Goal: Use online tool/utility: Utilize a website feature to perform a specific function

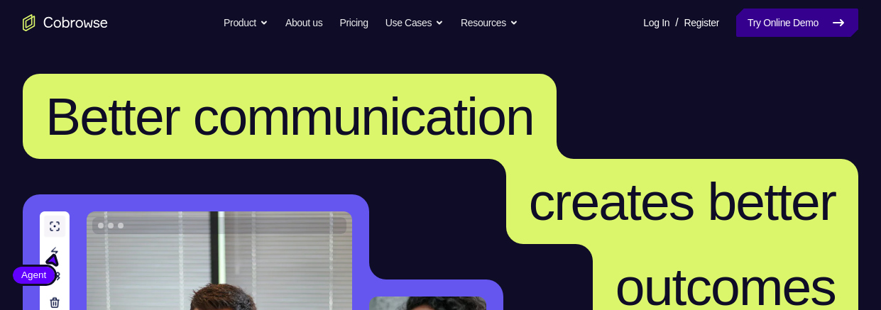
click at [786, 24] on link "Try Online Demo" at bounding box center [797, 23] width 122 height 28
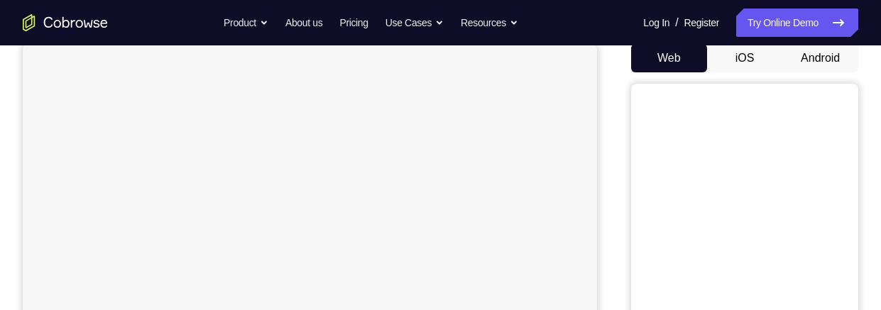
scroll to position [46, 0]
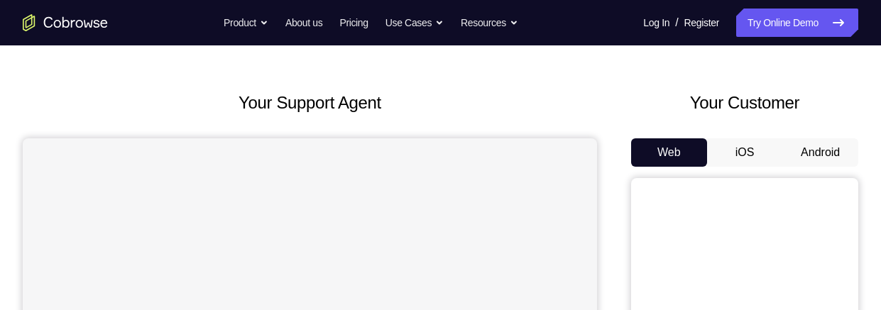
click at [816, 153] on button "Android" at bounding box center [820, 152] width 76 height 28
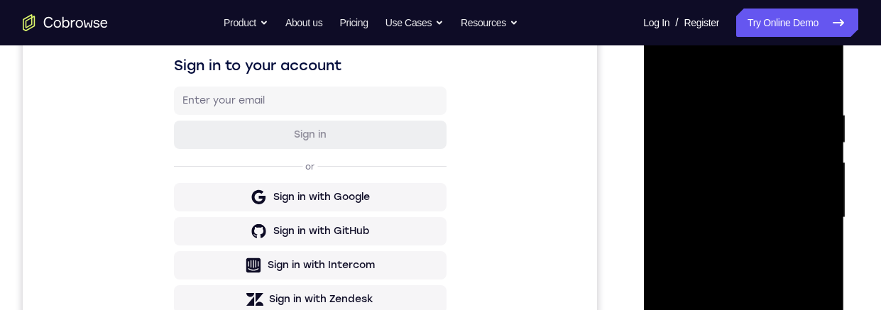
scroll to position [440, 0]
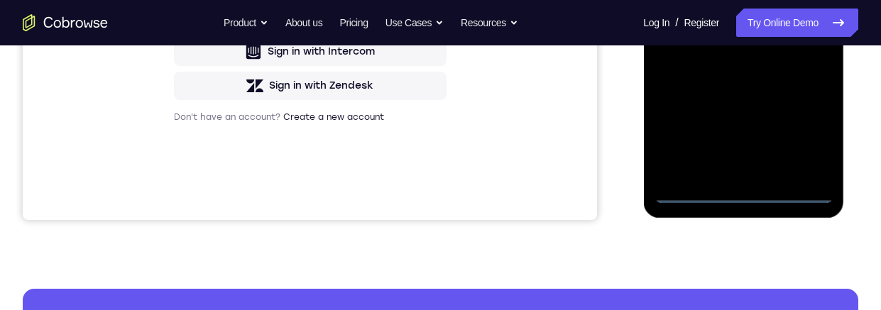
click at [740, 190] on div at bounding box center [743, 4] width 179 height 397
click at [809, 131] on div at bounding box center [743, 4] width 179 height 397
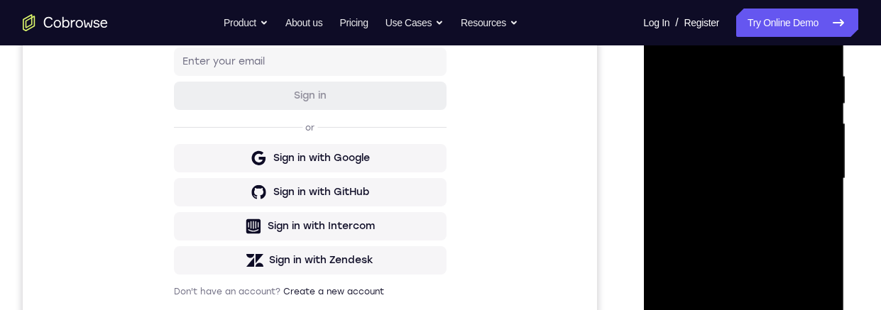
click at [757, 39] on div at bounding box center [743, 178] width 179 height 397
click at [808, 173] on div at bounding box center [743, 178] width 179 height 397
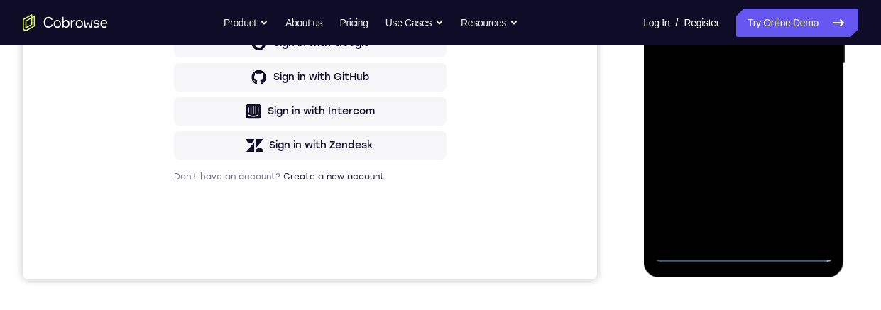
scroll to position [245, 0]
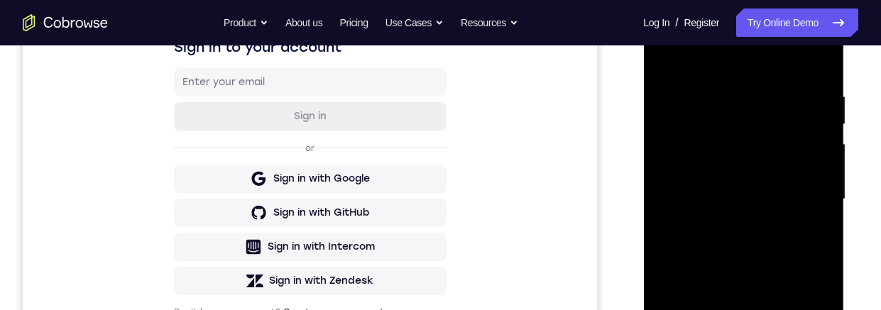
click at [729, 228] on div at bounding box center [743, 199] width 179 height 397
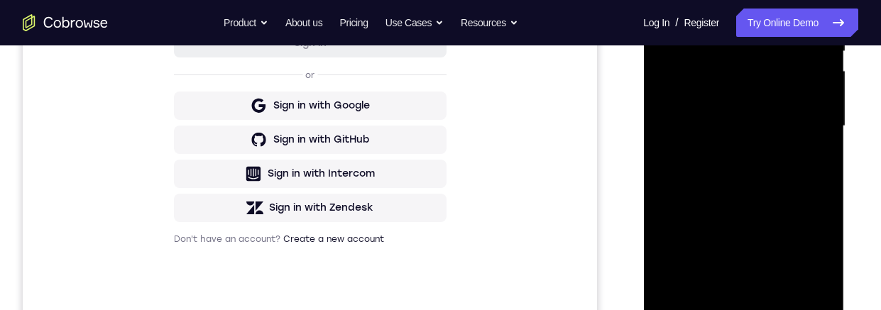
click at [740, 109] on div at bounding box center [743, 126] width 179 height 397
click at [752, 89] on div at bounding box center [743, 126] width 179 height 397
click at [750, 128] on div at bounding box center [743, 126] width 179 height 397
click at [759, 173] on div at bounding box center [743, 126] width 179 height 397
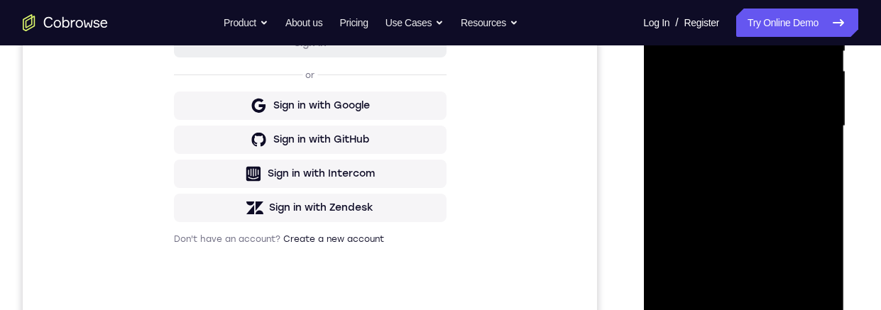
click at [818, 5] on div at bounding box center [743, 126] width 179 height 397
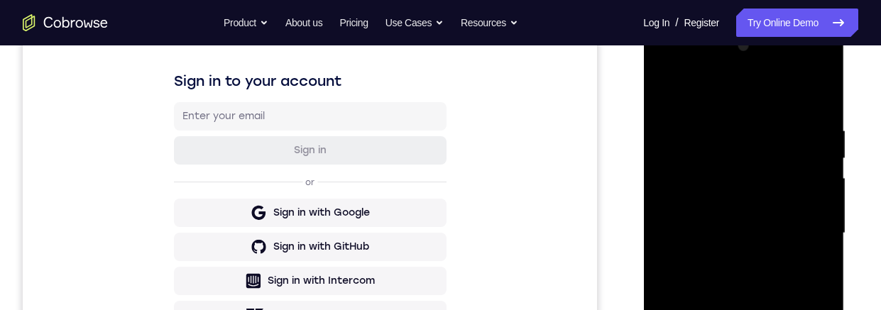
click at [801, 65] on div at bounding box center [743, 233] width 179 height 397
click at [689, 64] on div at bounding box center [743, 233] width 179 height 397
click at [688, 188] on div at bounding box center [743, 233] width 179 height 397
click at [739, 288] on div at bounding box center [743, 233] width 179 height 397
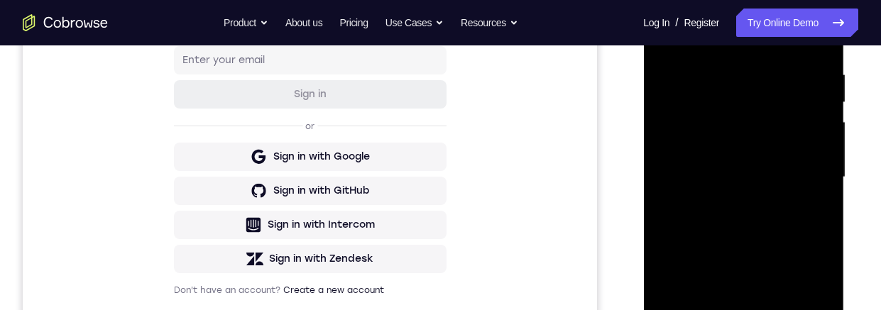
click at [716, 60] on div at bounding box center [743, 177] width 179 height 397
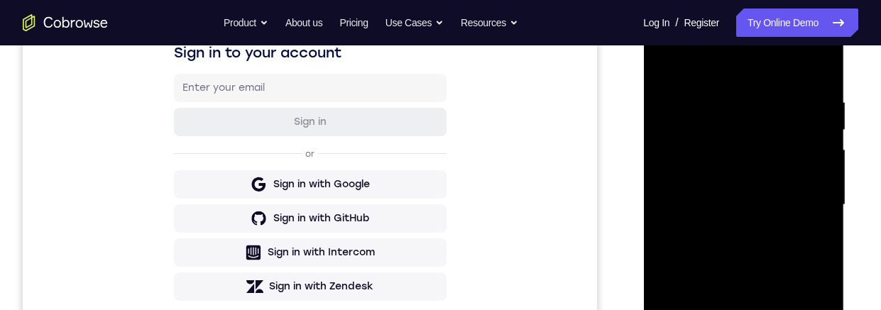
scroll to position [243, 0]
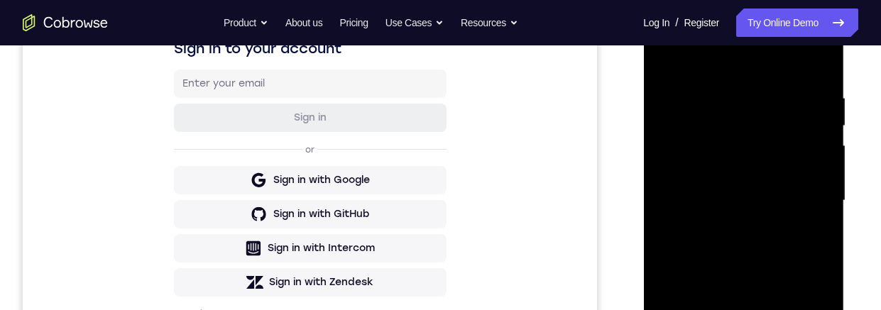
click at [685, 178] on div at bounding box center [743, 200] width 179 height 397
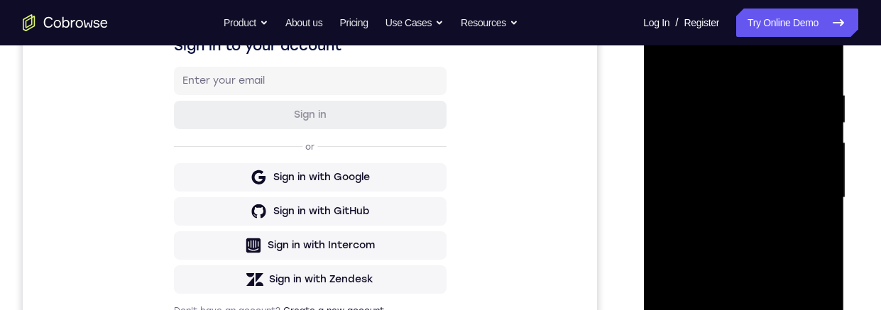
click at [723, 238] on div at bounding box center [743, 197] width 179 height 397
click at [810, 241] on div at bounding box center [743, 197] width 179 height 397
click at [669, 216] on div at bounding box center [743, 197] width 179 height 397
click at [709, 86] on div at bounding box center [743, 197] width 179 height 397
click at [816, 60] on div at bounding box center [743, 197] width 179 height 397
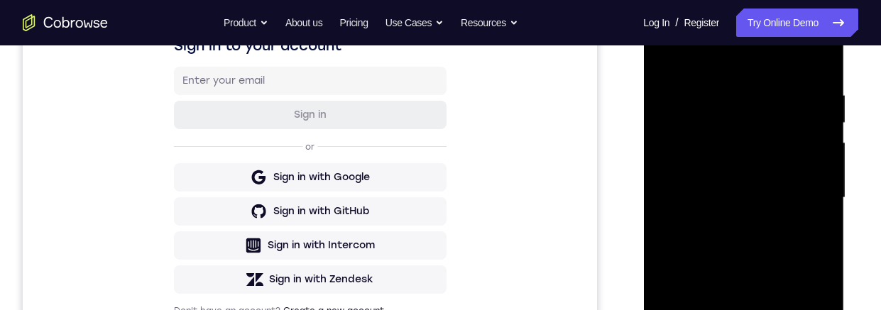
click at [806, 94] on div at bounding box center [743, 197] width 179 height 397
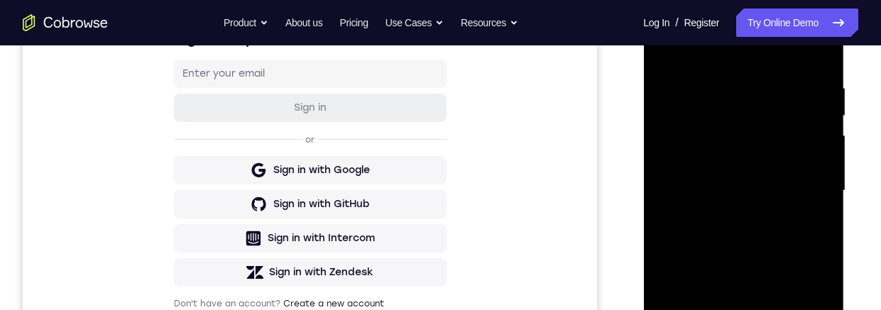
click at [797, 148] on div at bounding box center [743, 190] width 179 height 397
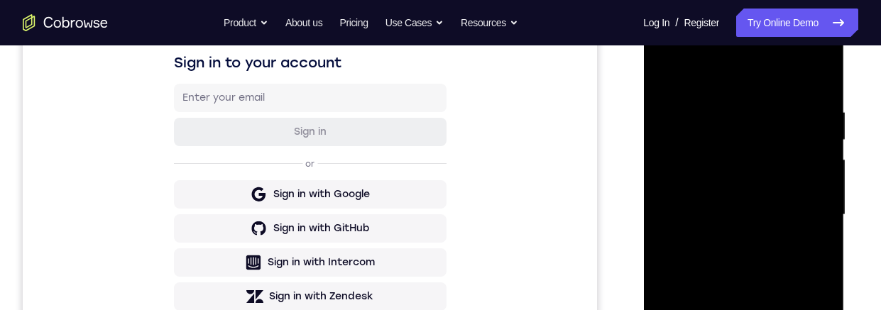
click at [797, 172] on div at bounding box center [743, 214] width 179 height 397
click at [808, 185] on div at bounding box center [743, 214] width 179 height 397
click at [814, 191] on div at bounding box center [743, 214] width 179 height 397
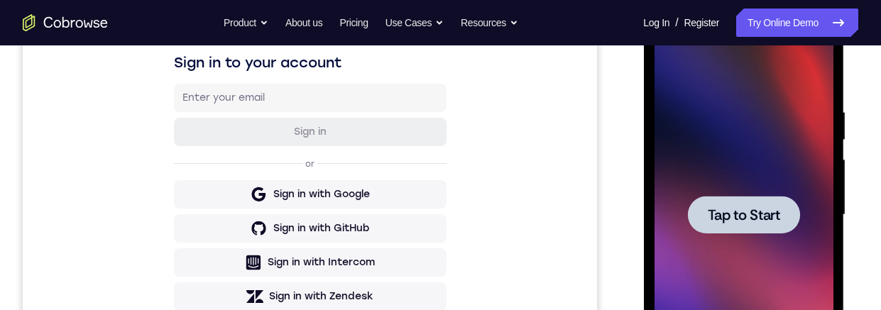
click at [769, 208] on span "Tap to Start" at bounding box center [743, 215] width 72 height 14
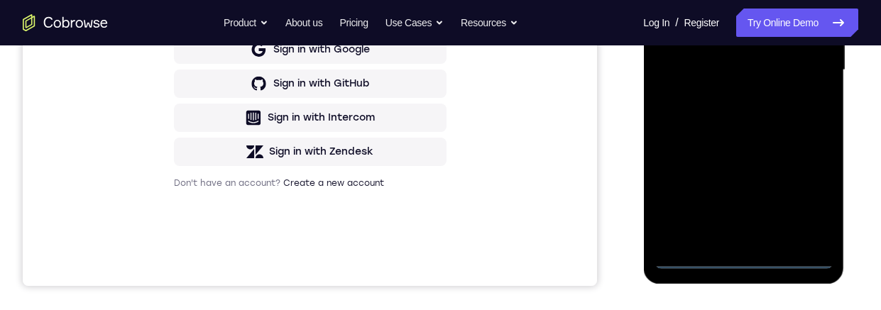
scroll to position [389, 0]
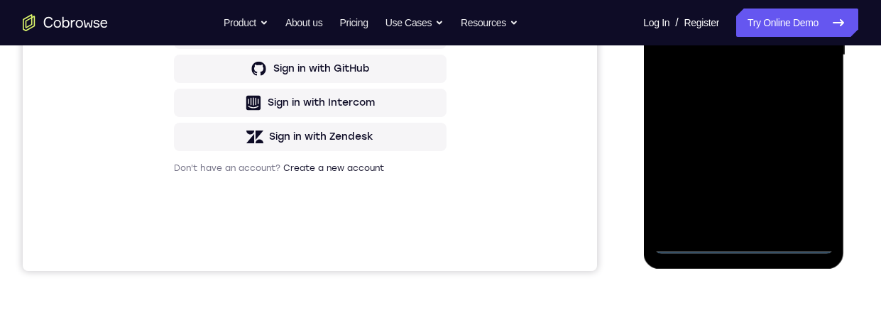
click at [741, 243] on div at bounding box center [743, 55] width 179 height 397
click at [811, 175] on div at bounding box center [743, 55] width 179 height 397
click at [759, 0] on div at bounding box center [743, 55] width 179 height 397
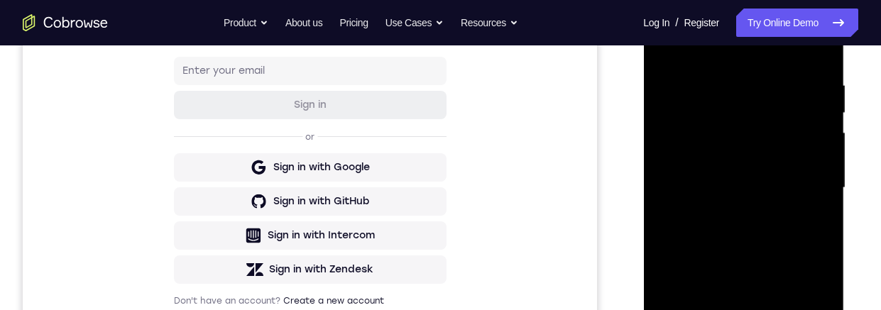
click at [803, 180] on div at bounding box center [743, 187] width 179 height 397
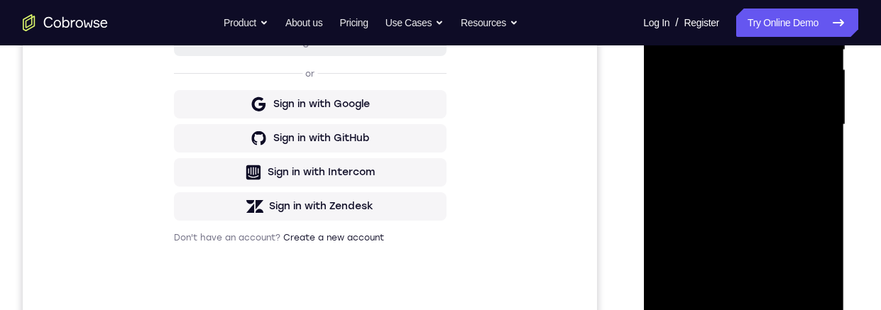
click at [732, 291] on div at bounding box center [743, 124] width 179 height 397
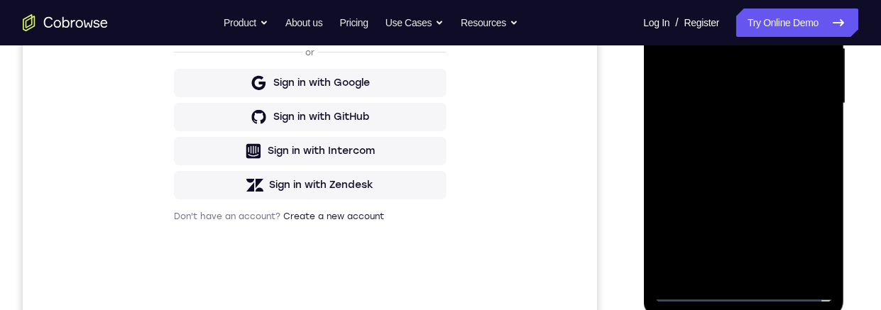
click at [757, 89] on div at bounding box center [743, 103] width 179 height 397
click at [747, 79] on div at bounding box center [743, 103] width 179 height 397
click at [734, 106] on div at bounding box center [743, 103] width 179 height 397
click at [746, 153] on div at bounding box center [743, 103] width 179 height 397
click at [747, 146] on div at bounding box center [743, 103] width 179 height 397
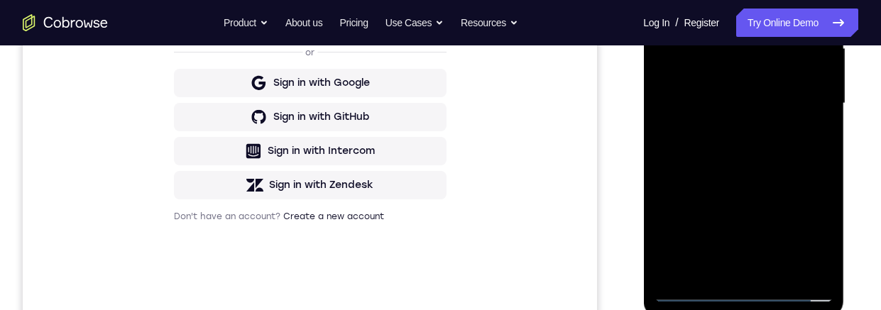
click at [761, 141] on div at bounding box center [743, 103] width 179 height 397
click at [758, 120] on div at bounding box center [743, 103] width 179 height 397
click at [737, 99] on div at bounding box center [743, 103] width 179 height 397
click at [742, 146] on div at bounding box center [743, 103] width 179 height 397
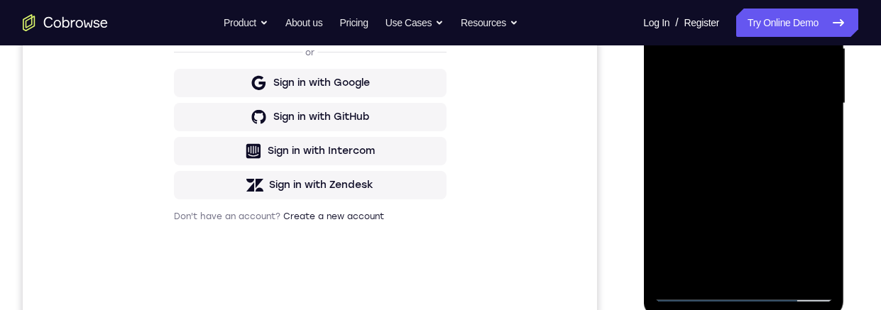
click at [735, 161] on div at bounding box center [743, 103] width 179 height 397
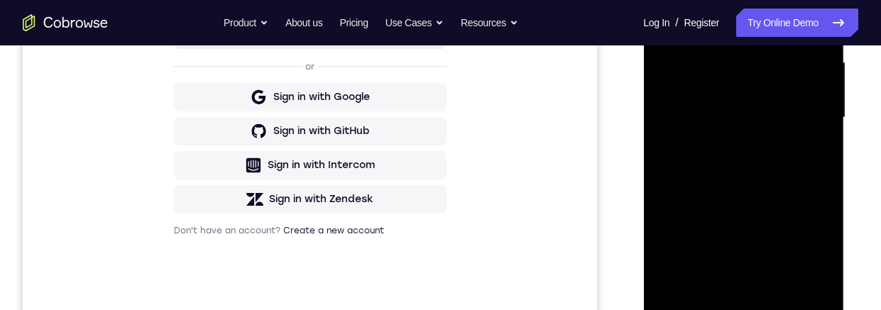
click at [777, 284] on div at bounding box center [743, 117] width 179 height 397
click at [758, 194] on div at bounding box center [743, 117] width 179 height 397
click at [757, 99] on div at bounding box center [743, 117] width 179 height 397
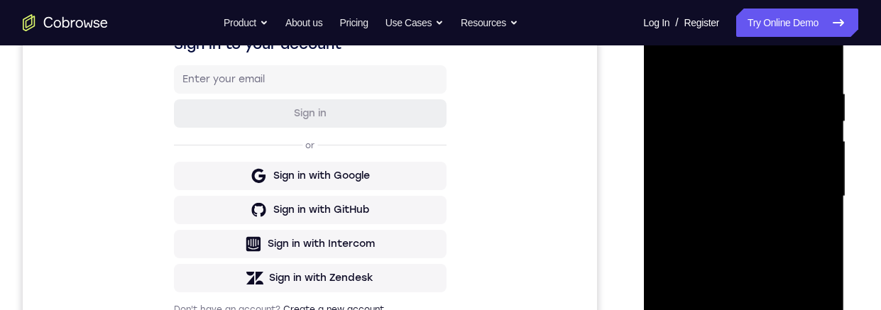
scroll to position [212, 0]
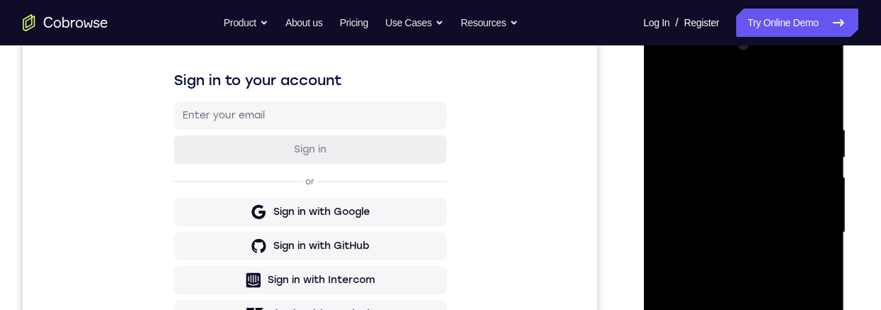
click at [662, 87] on div at bounding box center [743, 232] width 179 height 397
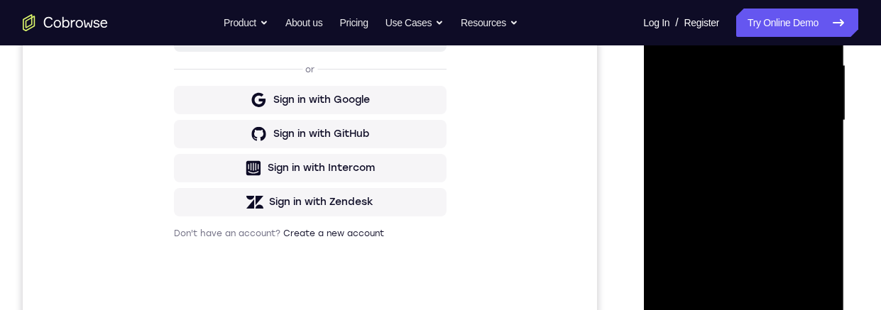
scroll to position [336, 0]
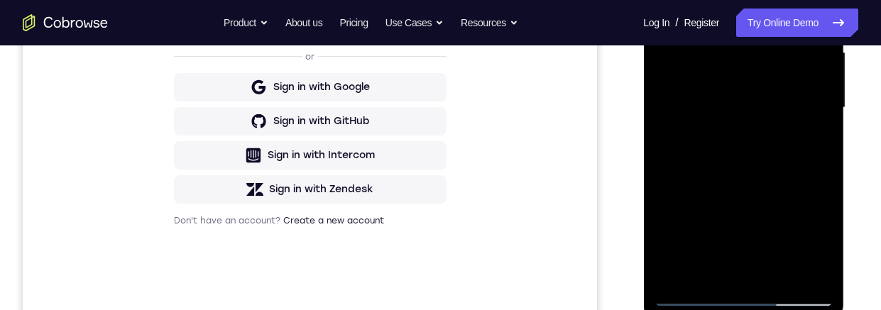
click at [779, 190] on div at bounding box center [743, 107] width 179 height 397
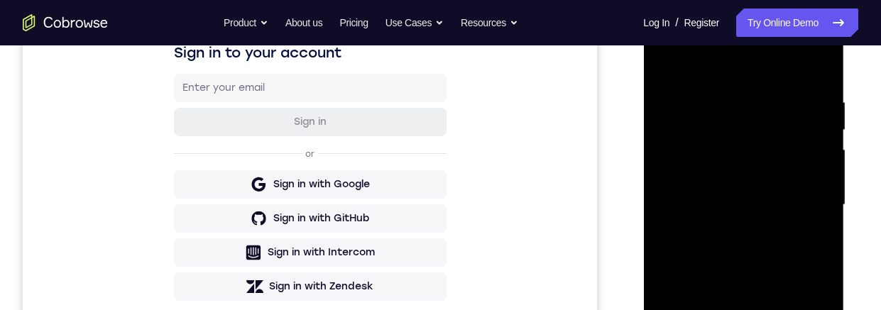
scroll to position [188, 0]
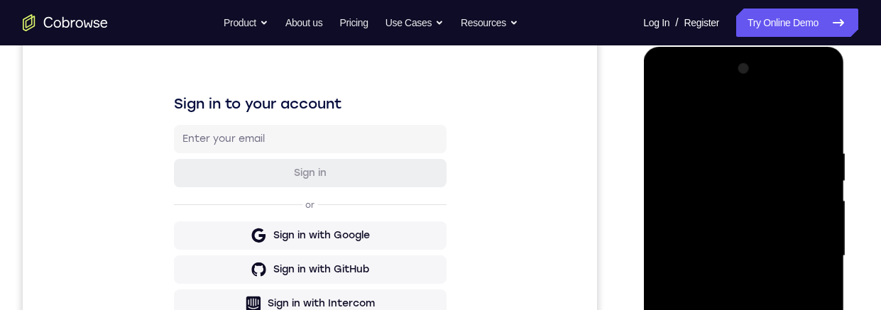
click at [665, 110] on div at bounding box center [743, 255] width 179 height 397
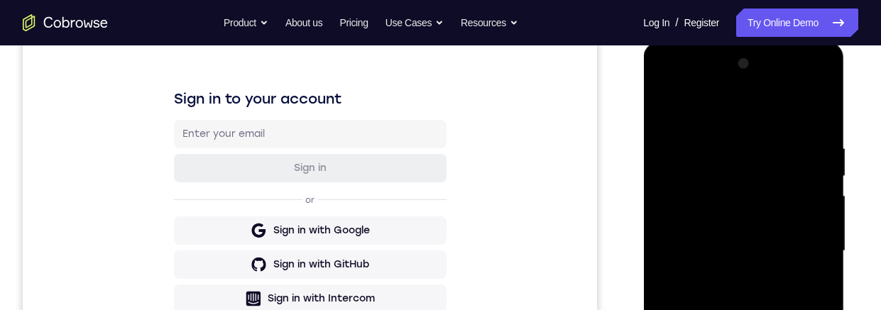
scroll to position [317, 0]
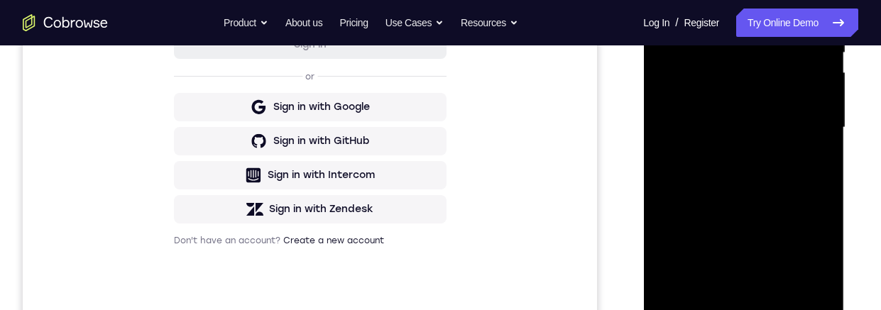
click at [782, 187] on div at bounding box center [743, 127] width 179 height 397
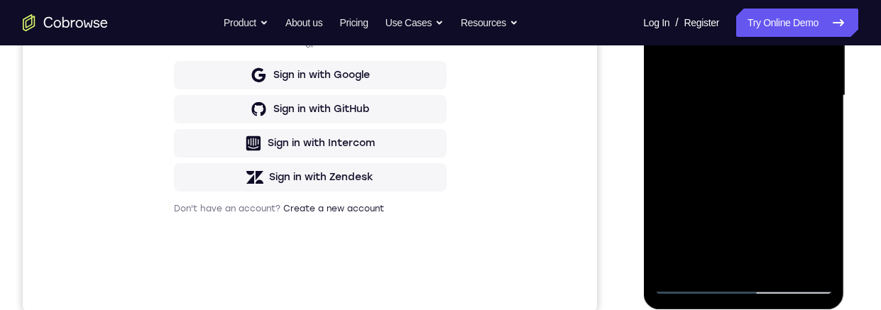
scroll to position [204, 0]
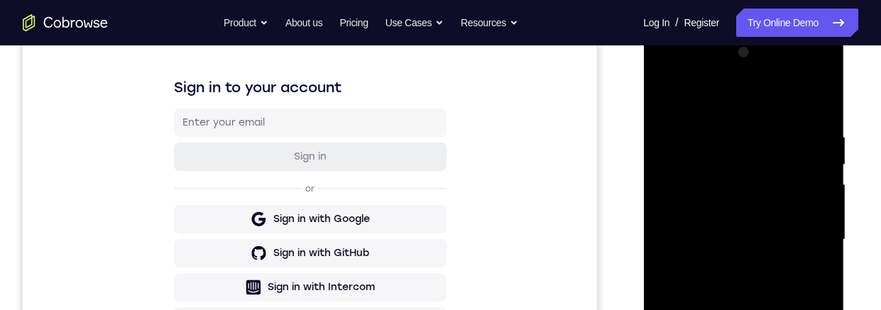
click at [662, 94] on div at bounding box center [743, 239] width 179 height 397
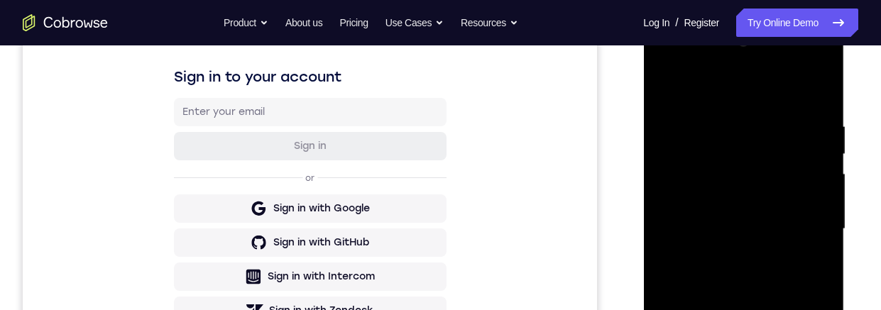
scroll to position [282, 0]
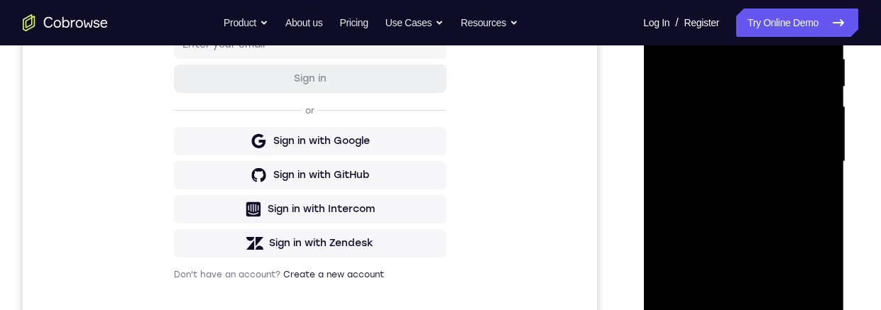
click at [759, 194] on div at bounding box center [743, 161] width 179 height 397
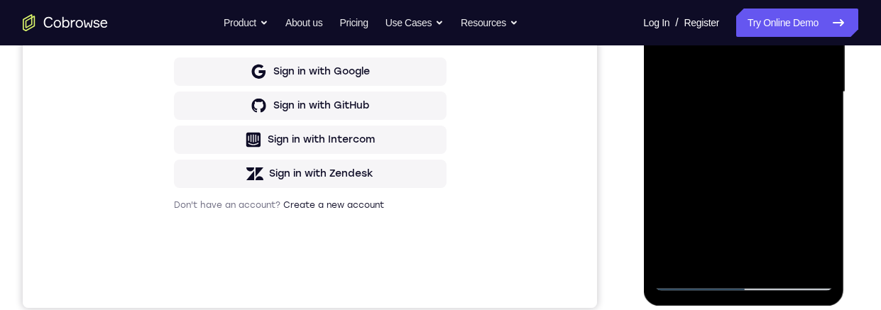
click at [819, 230] on div at bounding box center [743, 92] width 179 height 397
click at [713, 258] on div at bounding box center [743, 92] width 179 height 397
click at [723, 175] on div at bounding box center [743, 92] width 179 height 397
click at [813, 116] on div at bounding box center [743, 92] width 179 height 397
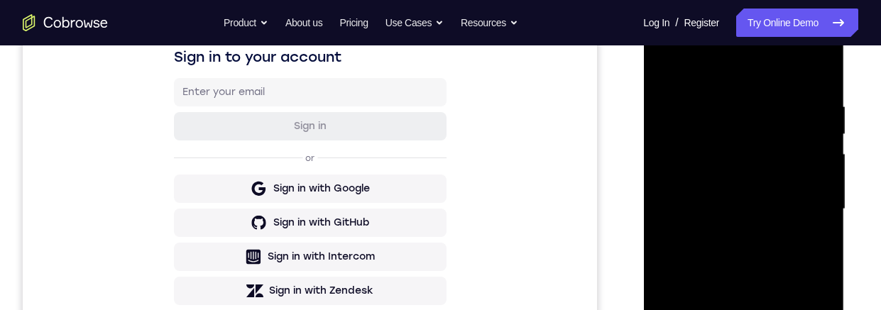
click at [663, 64] on div at bounding box center [743, 209] width 179 height 397
click at [771, 203] on div at bounding box center [743, 209] width 179 height 397
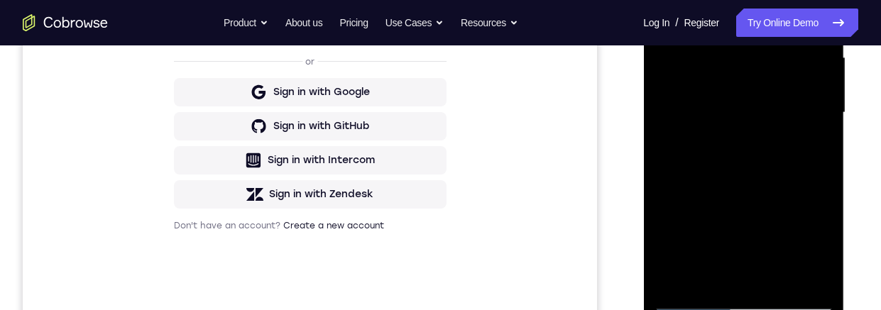
scroll to position [186, 0]
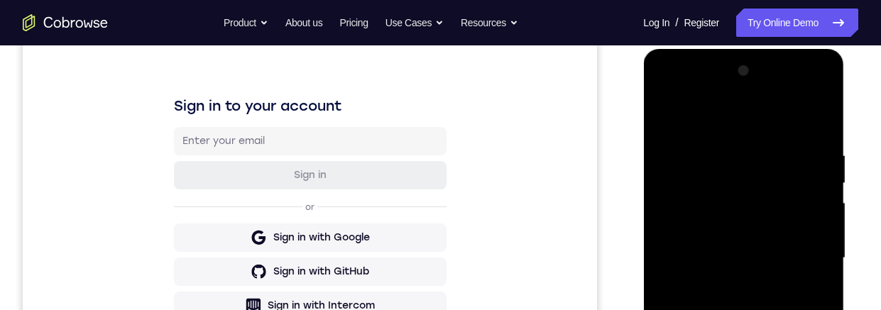
click at [666, 118] on div at bounding box center [743, 258] width 179 height 397
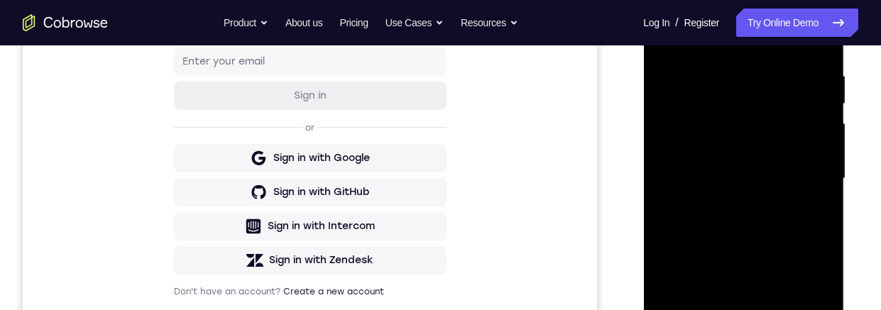
scroll to position [349, 0]
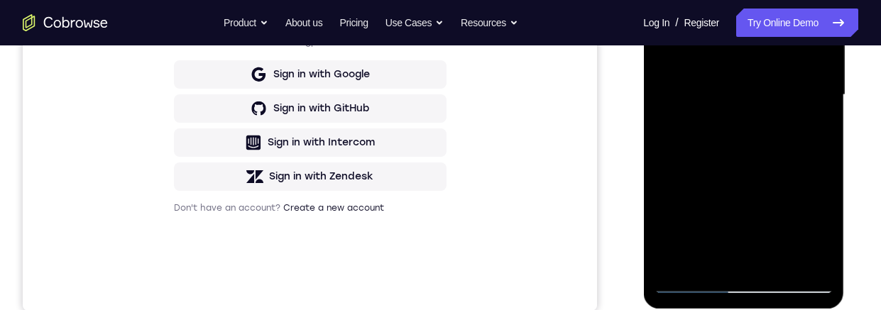
click at [772, 184] on div at bounding box center [743, 94] width 179 height 397
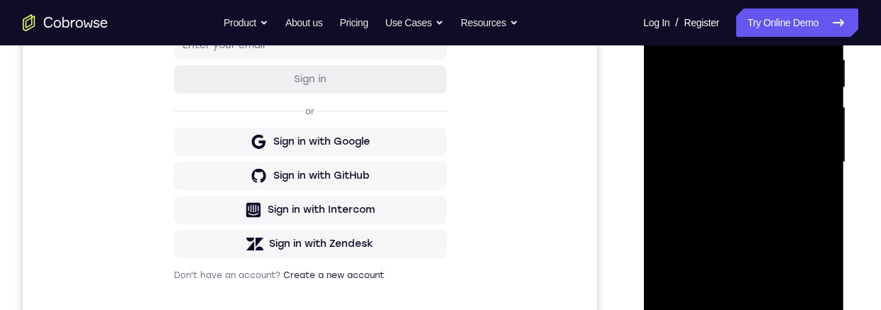
scroll to position [241, 0]
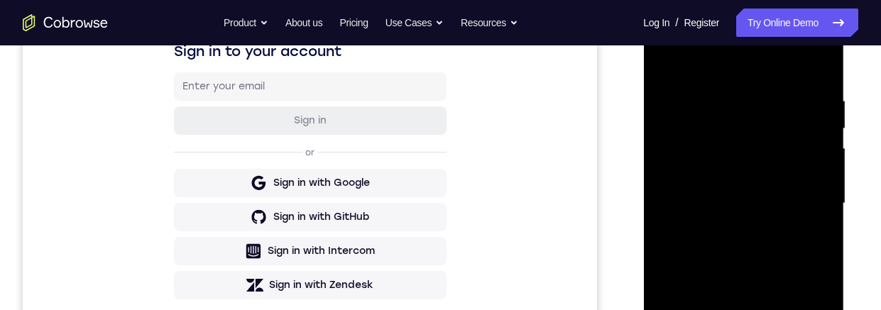
click at [665, 57] on div at bounding box center [743, 203] width 179 height 397
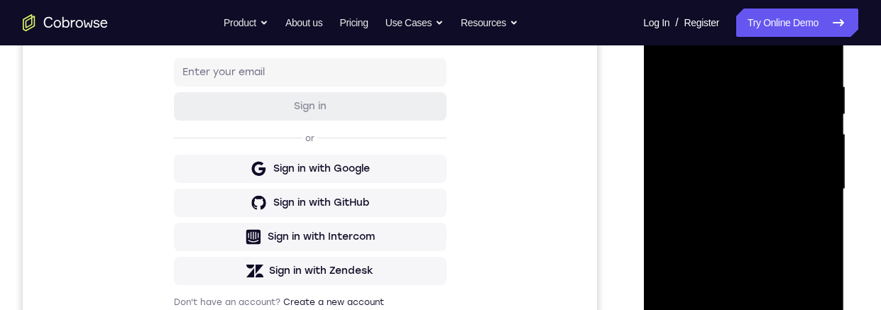
scroll to position [234, 0]
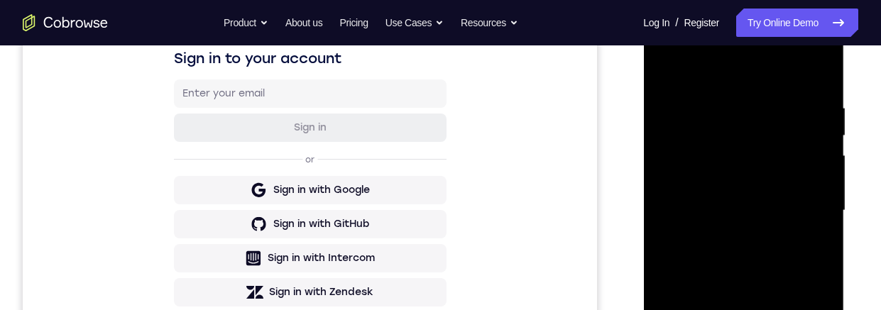
click at [668, 63] on div at bounding box center [743, 210] width 179 height 397
click at [726, 109] on div at bounding box center [743, 210] width 179 height 397
click at [815, 192] on div at bounding box center [743, 210] width 179 height 397
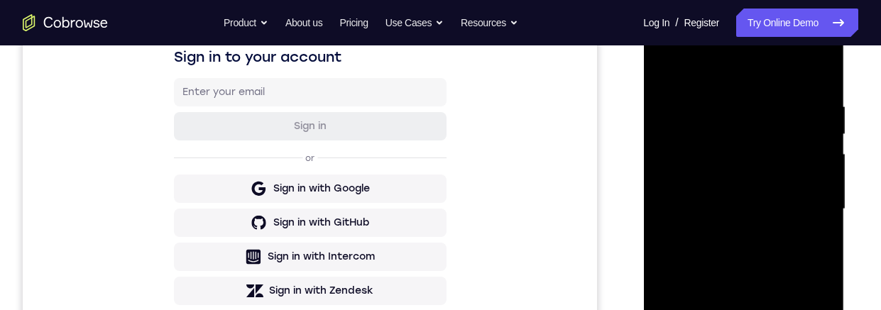
scroll to position [234, 0]
click at [809, 215] on div at bounding box center [743, 209] width 179 height 397
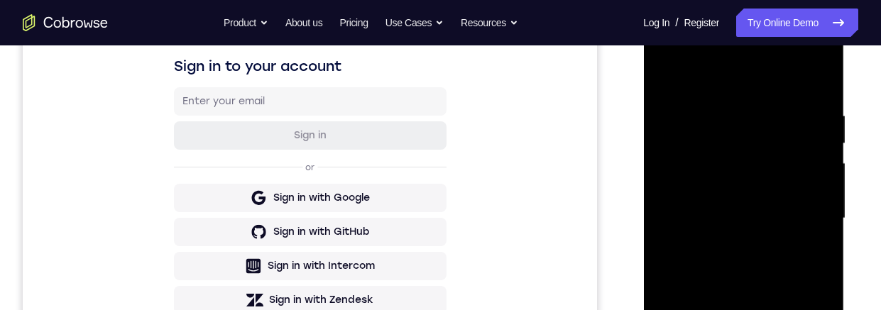
scroll to position [248, 0]
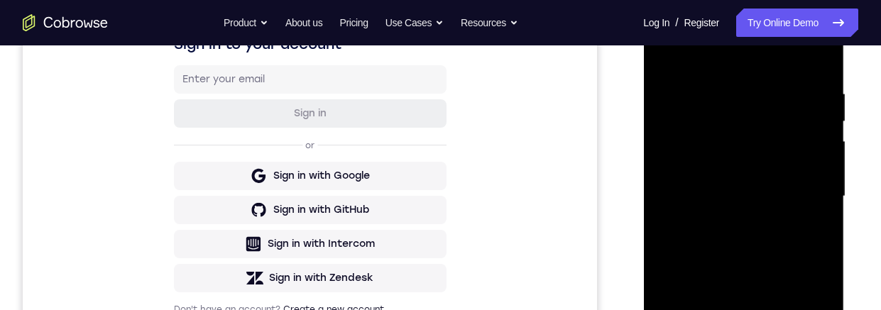
click at [803, 247] on div at bounding box center [743, 196] width 179 height 397
click at [811, 237] on div at bounding box center [743, 196] width 179 height 397
click at [819, 229] on div at bounding box center [743, 196] width 179 height 397
click at [810, 222] on div at bounding box center [743, 196] width 179 height 397
click at [816, 219] on div at bounding box center [743, 196] width 179 height 397
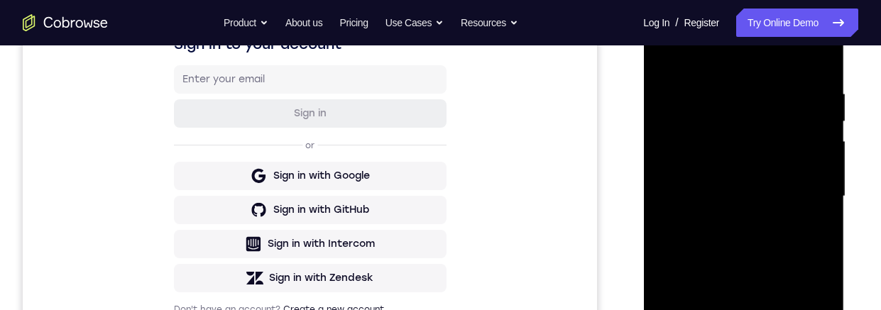
click at [654, 252] on div at bounding box center [743, 196] width 179 height 397
click at [666, 263] on div at bounding box center [743, 196] width 179 height 397
click at [801, 62] on div at bounding box center [743, 196] width 179 height 397
click at [856, 211] on div at bounding box center [744, 195] width 227 height 437
click at [781, 229] on div at bounding box center [743, 196] width 179 height 397
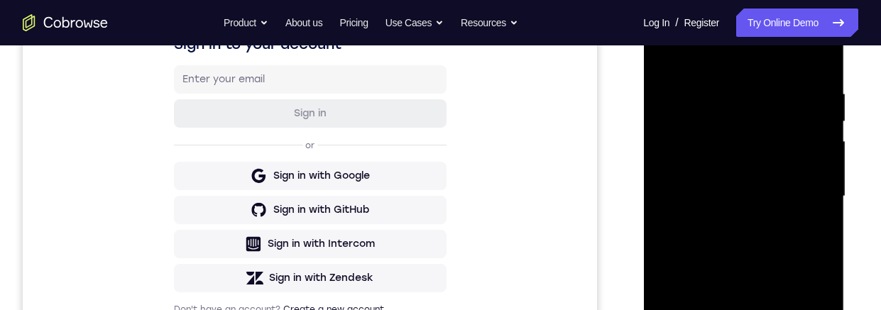
click at [788, 163] on div at bounding box center [743, 196] width 179 height 397
click at [666, 238] on div at bounding box center [743, 196] width 179 height 397
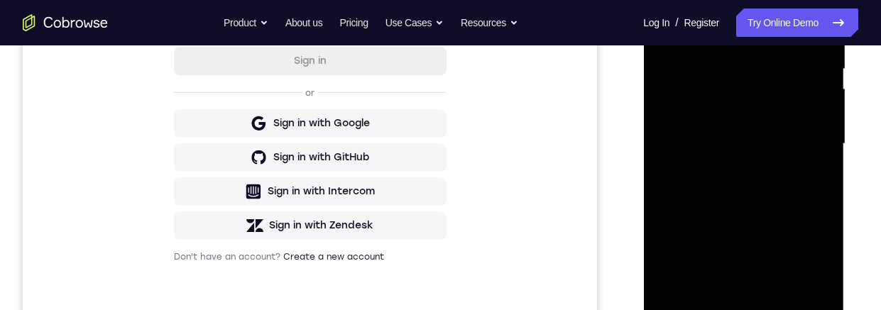
scroll to position [229, 0]
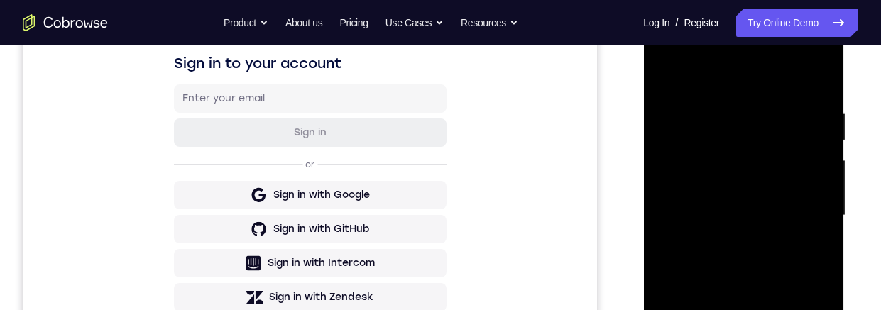
click at [806, 231] on div at bounding box center [743, 215] width 179 height 397
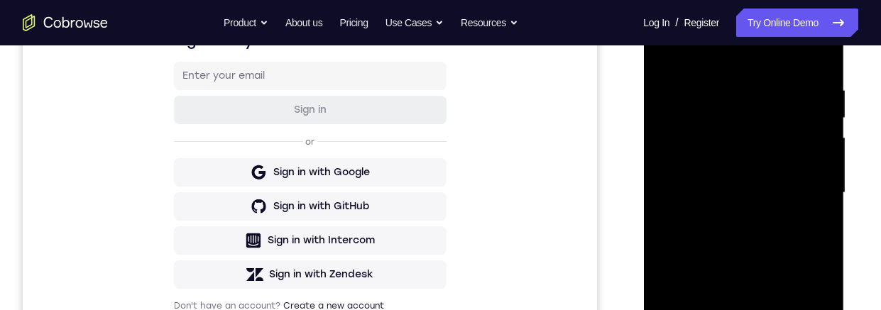
scroll to position [252, 0]
click at [811, 252] on div at bounding box center [743, 192] width 179 height 397
click at [820, 240] on div at bounding box center [743, 192] width 179 height 397
click at [800, 258] on div at bounding box center [743, 192] width 179 height 397
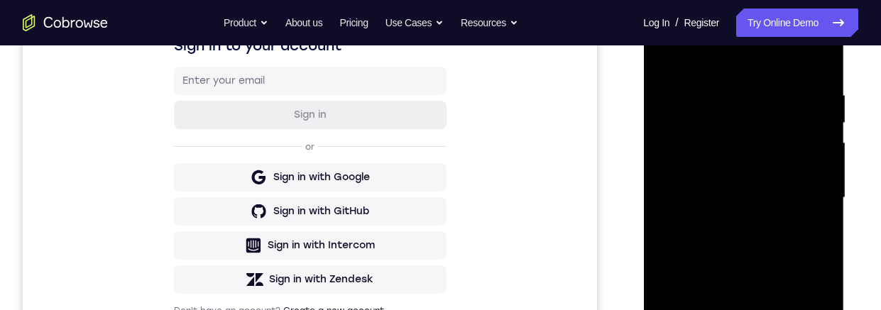
scroll to position [248, 0]
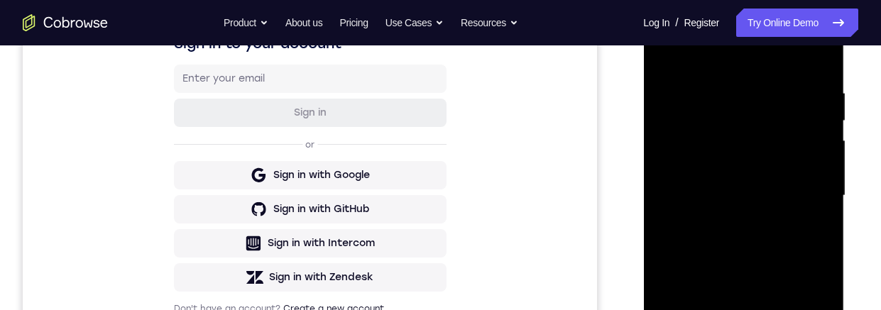
click at [811, 251] on div at bounding box center [743, 195] width 179 height 397
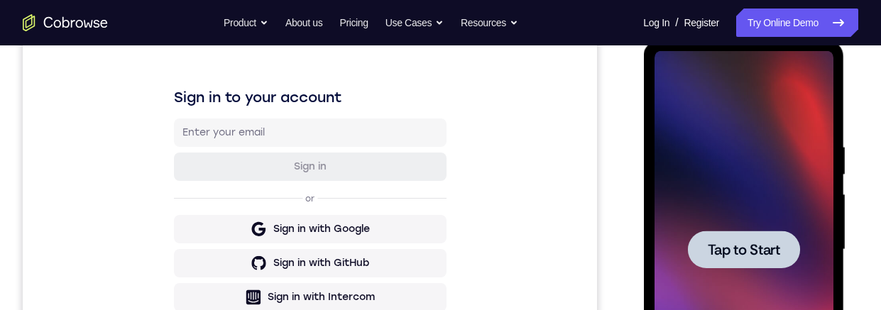
scroll to position [0, 0]
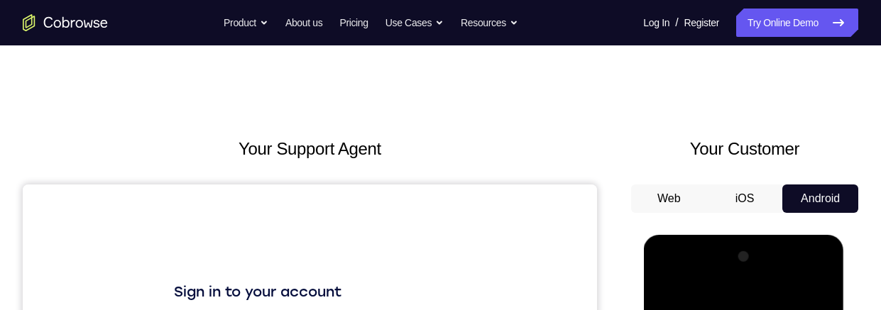
scroll to position [342, 0]
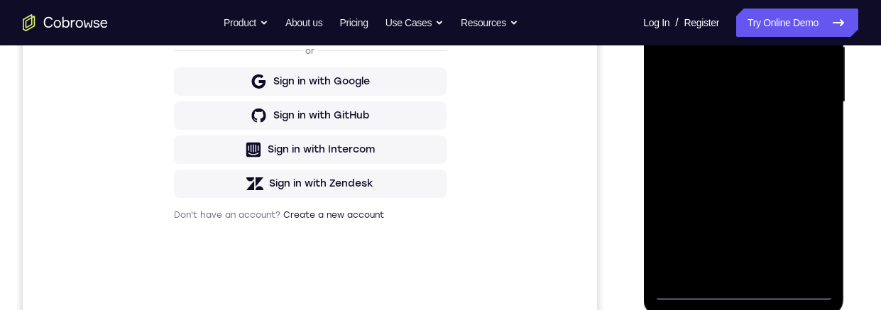
click at [746, 282] on div at bounding box center [743, 101] width 179 height 397
click at [742, 292] on div at bounding box center [743, 101] width 179 height 397
click at [807, 219] on div at bounding box center [743, 101] width 179 height 397
click at [715, 0] on div at bounding box center [743, 101] width 179 height 397
click at [724, 26] on div at bounding box center [743, 101] width 179 height 397
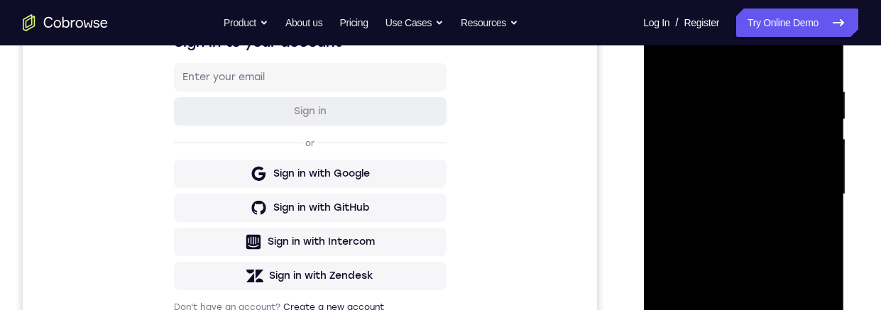
scroll to position [209, 0]
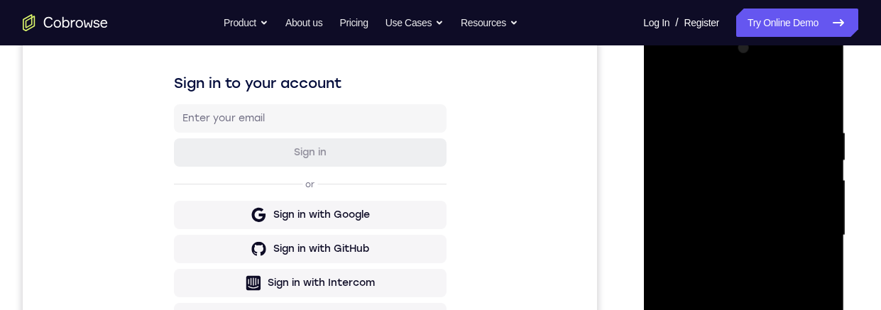
click at [794, 118] on div at bounding box center [743, 235] width 179 height 397
click at [767, 114] on div at bounding box center [743, 235] width 179 height 397
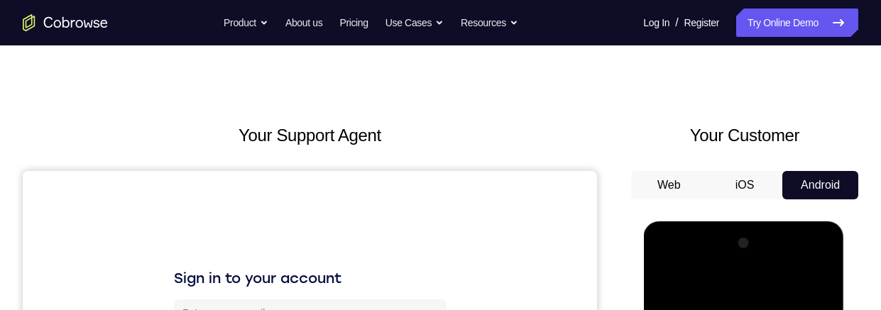
scroll to position [0, 0]
